Goal: Check status

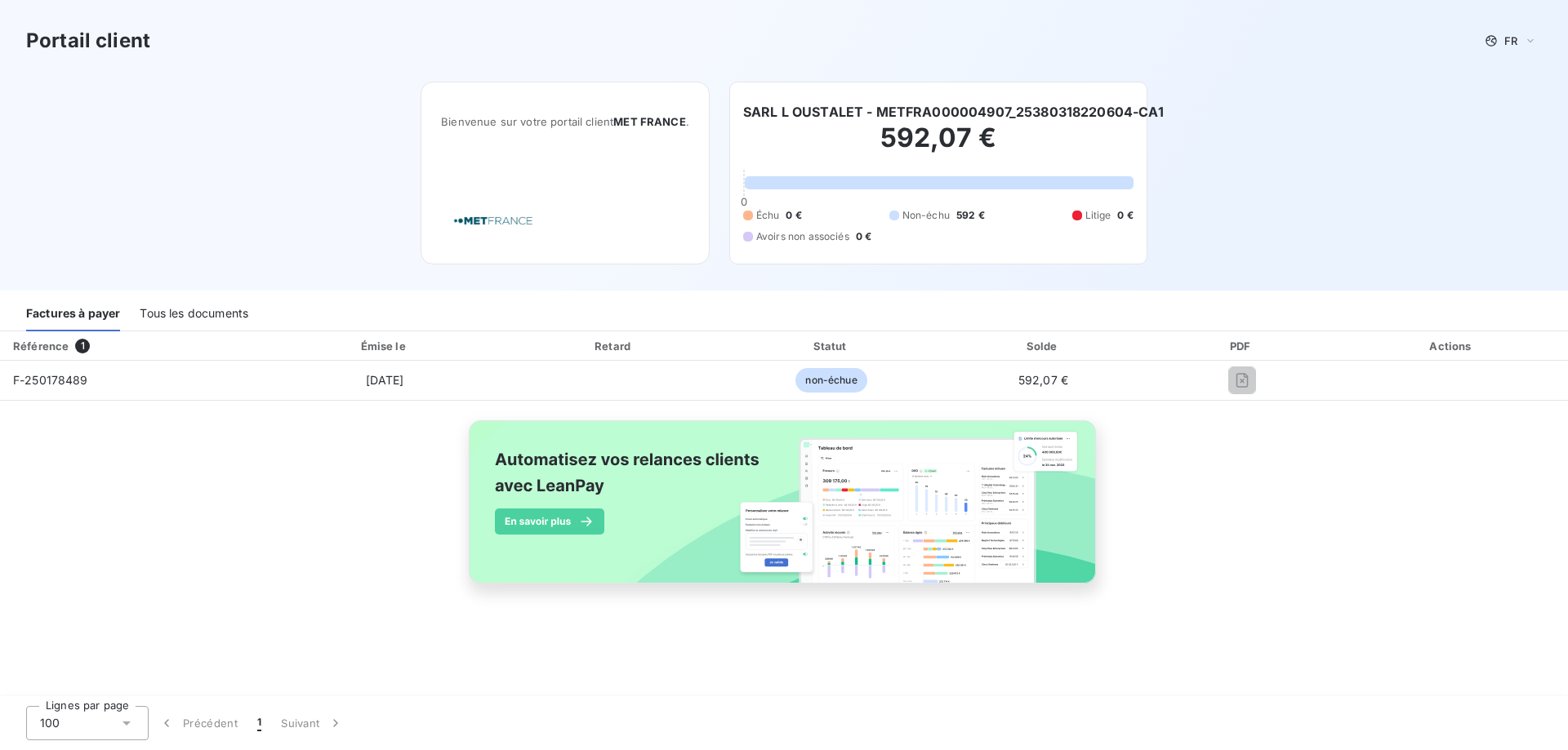
click at [221, 311] on div "Tous les documents" at bounding box center [194, 313] width 109 height 34
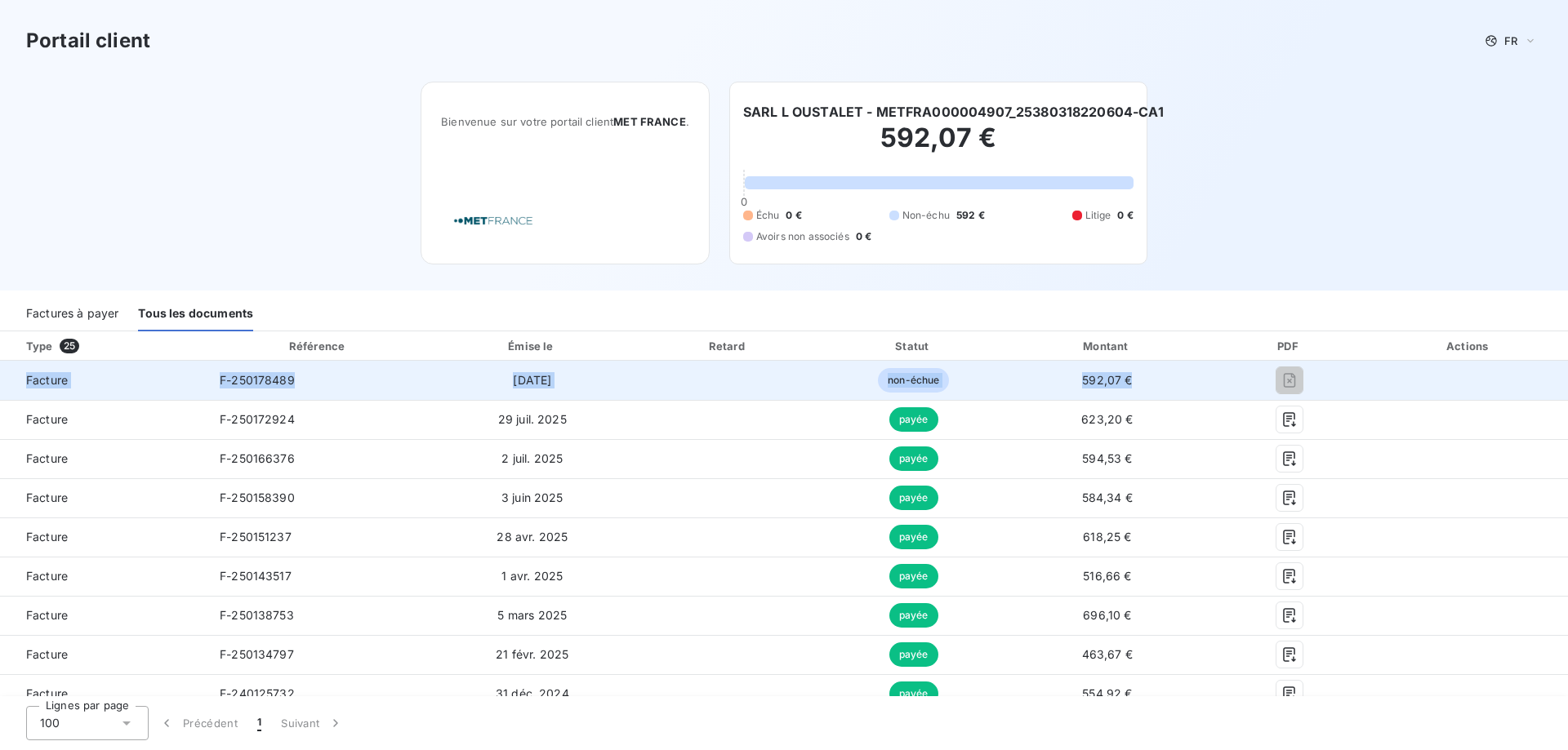
drag, startPoint x: 5, startPoint y: 378, endPoint x: 1322, endPoint y: 381, distance: 1317.0
click at [1322, 381] on tr "Facture F-250178489 [DATE] non-échue 592,07 €" at bounding box center [784, 381] width 1568 height 40
